Goal: Transaction & Acquisition: Book appointment/travel/reservation

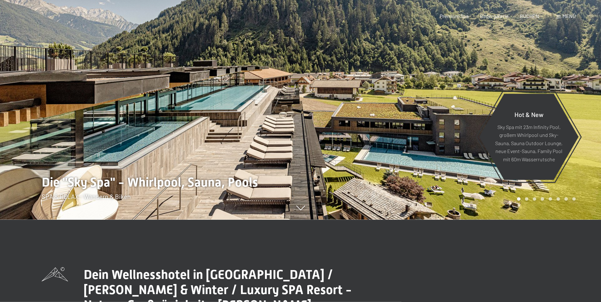
scroll to position [129, 0]
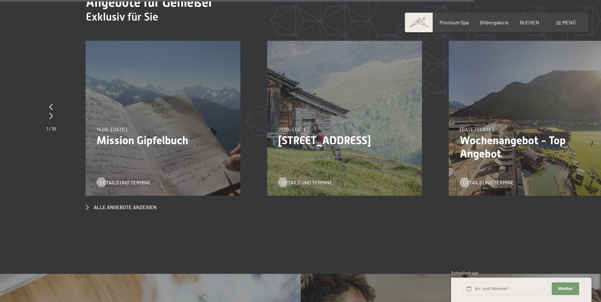
drag, startPoint x: 181, startPoint y: 196, endPoint x: 181, endPoint y: 123, distance: 72.9
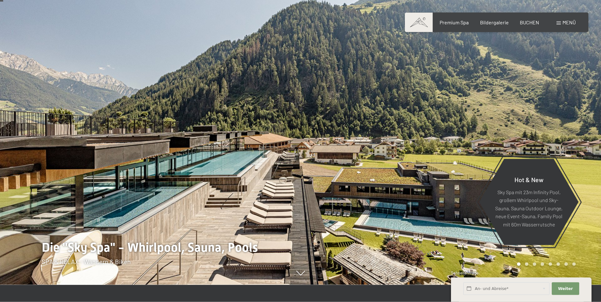
scroll to position [0, 0]
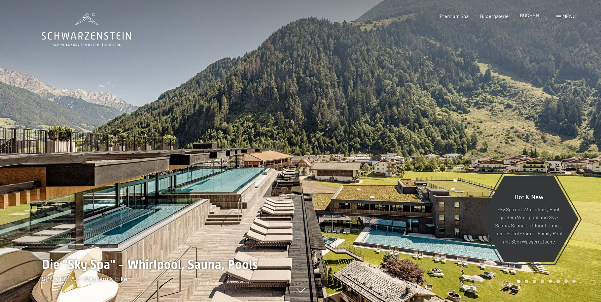
click at [522, 16] on span "BUCHEN" at bounding box center [529, 15] width 19 height 6
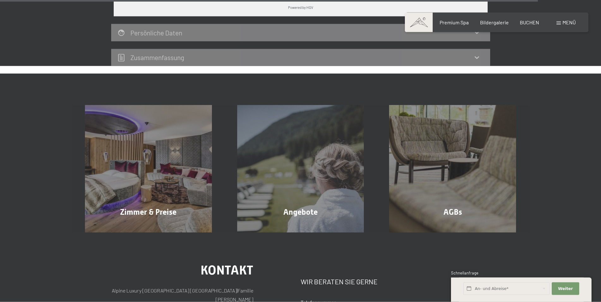
scroll to position [1924, 0]
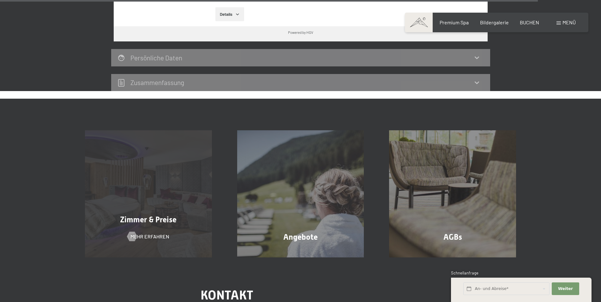
click at [162, 132] on div "Zimmer & Preise Mehr erfahren" at bounding box center [148, 193] width 152 height 127
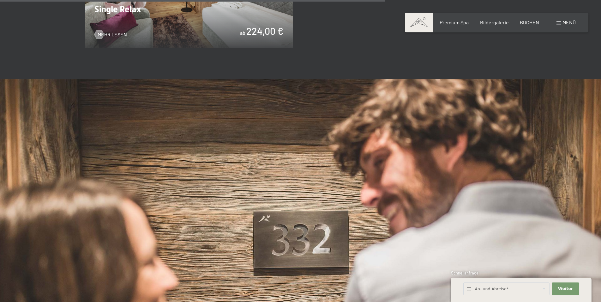
scroll to position [1288, 0]
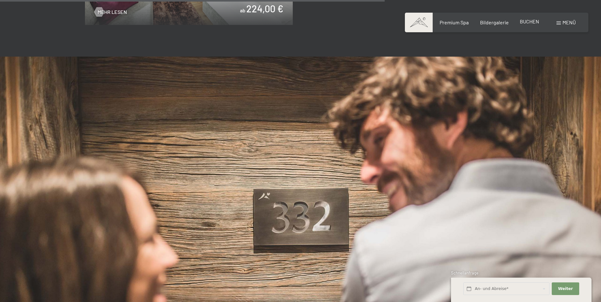
click at [537, 22] on span "BUCHEN" at bounding box center [529, 21] width 19 height 6
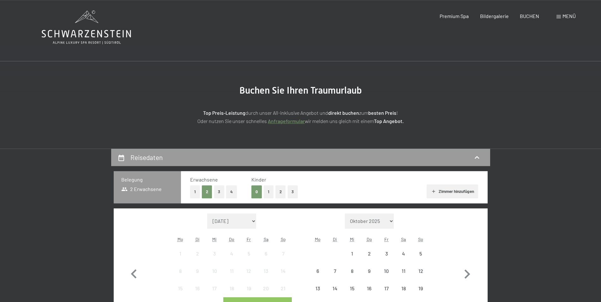
scroll to position [129, 0]
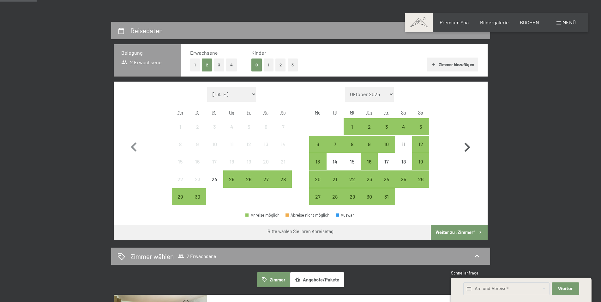
click at [468, 147] on icon "button" at bounding box center [467, 146] width 6 height 9
select select "[DATE]"
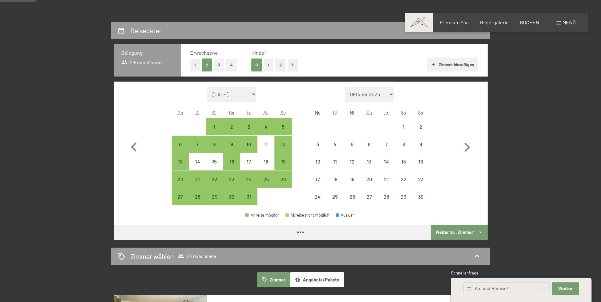
select select "[DATE]"
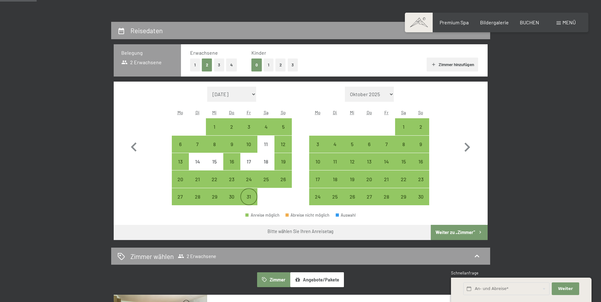
click at [247, 198] on div "31" at bounding box center [249, 202] width 16 height 16
select select "[DATE]"
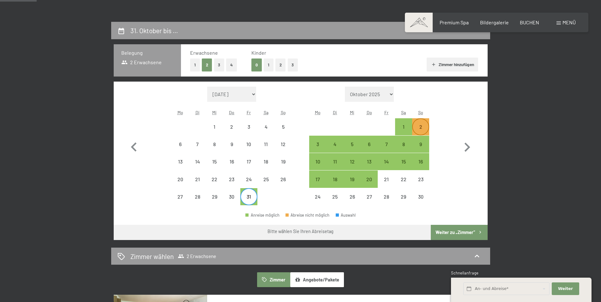
click at [420, 125] on div "2" at bounding box center [421, 132] width 16 height 16
select select "[DATE]"
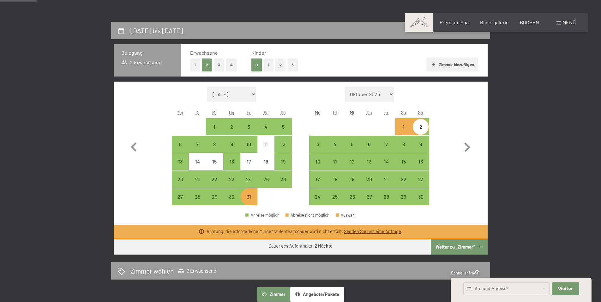
click at [462, 247] on button "Weiter zu „Zimmer“" at bounding box center [459, 246] width 57 height 15
select select "[DATE]"
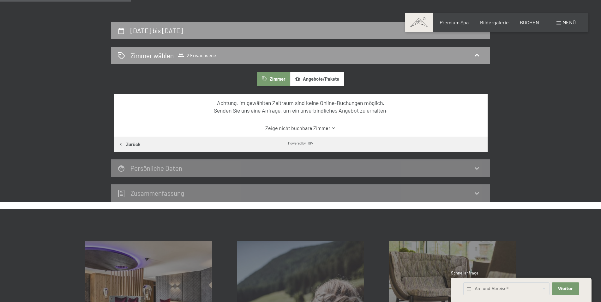
scroll to position [146, 0]
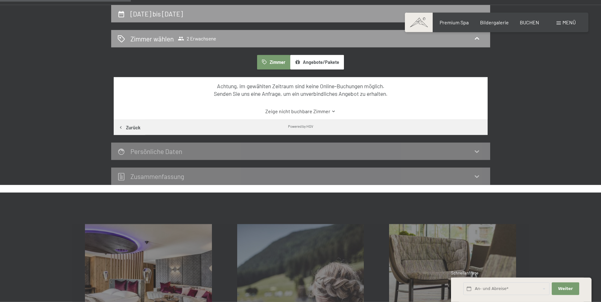
click at [300, 114] on link "Zeige nicht buchbare Zimmer" at bounding box center [300, 111] width 351 height 7
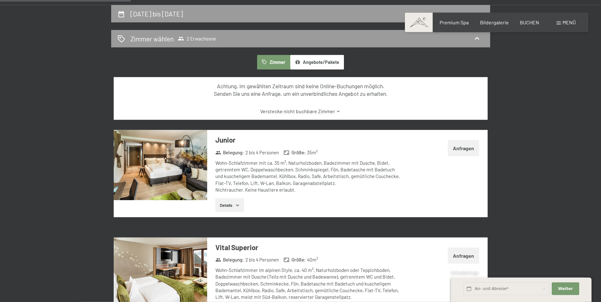
click at [300, 114] on link "Verstecke nicht buchbare Zimmer" at bounding box center [300, 111] width 351 height 7
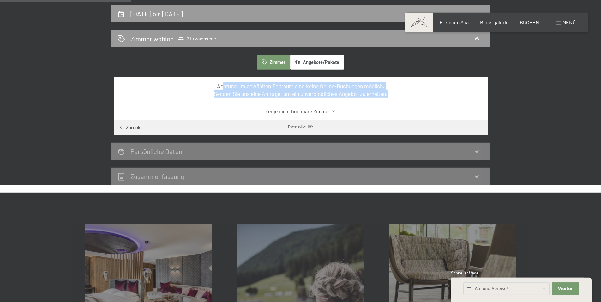
drag, startPoint x: 220, startPoint y: 84, endPoint x: 399, endPoint y: 99, distance: 179.0
click at [404, 99] on div "Achtung, im gewählten Zeitraum sind keine Online-Buchungen möglich. Senden Sie …" at bounding box center [301, 98] width 374 height 43
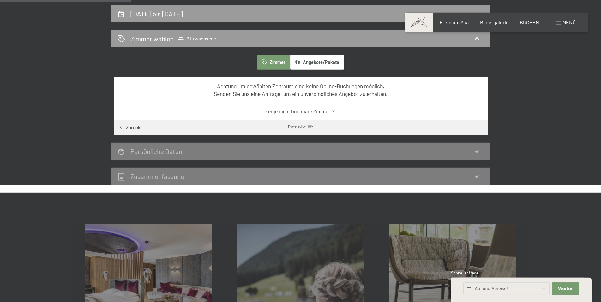
click at [390, 99] on div "Achtung, im gewählten Zeitraum sind keine Online-Buchungen möglich. Senden Sie …" at bounding box center [301, 98] width 374 height 43
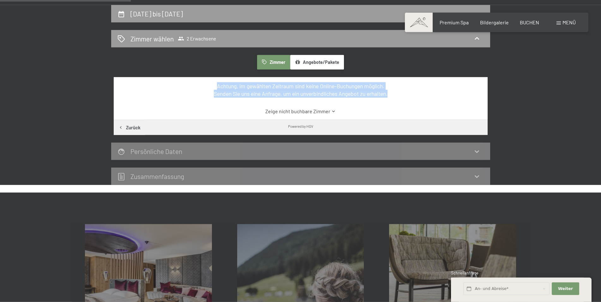
drag, startPoint x: 396, startPoint y: 95, endPoint x: 207, endPoint y: 80, distance: 188.8
click at [207, 80] on div "Achtung, im gewählten Zeitraum sind keine Online-Buchungen möglich. Senden Sie …" at bounding box center [301, 98] width 374 height 43
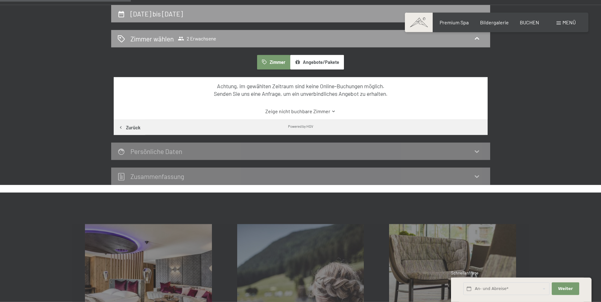
click at [222, 80] on div "Achtung, im gewählten Zeitraum sind keine Online-Buchungen möglich. Senden Sie …" at bounding box center [301, 98] width 374 height 43
